Goal: Navigation & Orientation: Go to known website

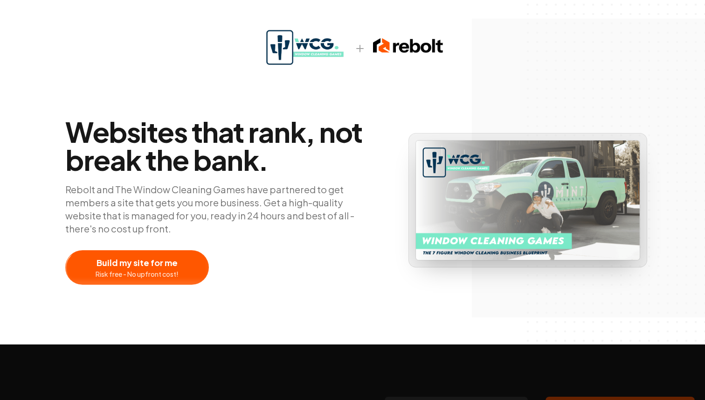
click at [325, 44] on img at bounding box center [304, 48] width 85 height 45
click at [393, 41] on img at bounding box center [408, 45] width 70 height 19
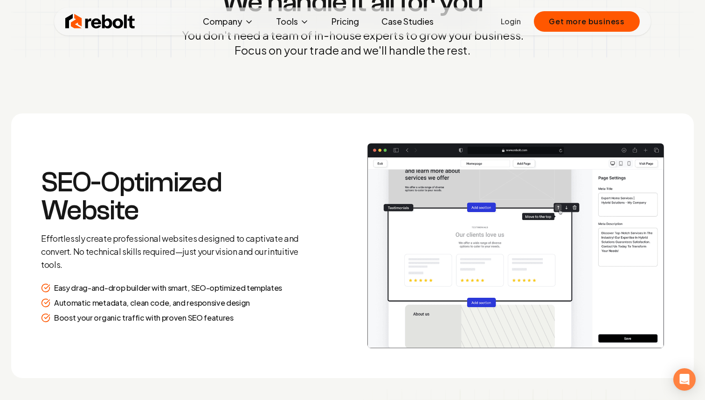
scroll to position [1184, 0]
